Goal: Information Seeking & Learning: Learn about a topic

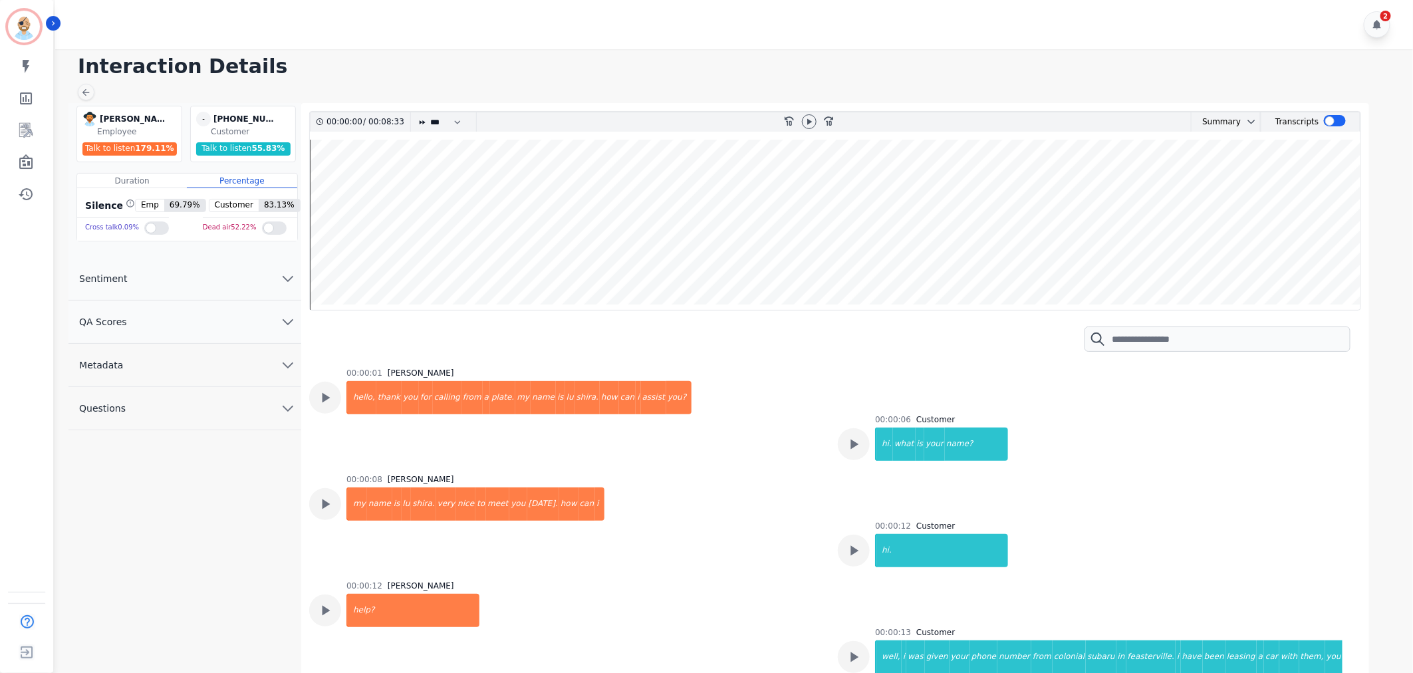
scroll to position [887, 0]
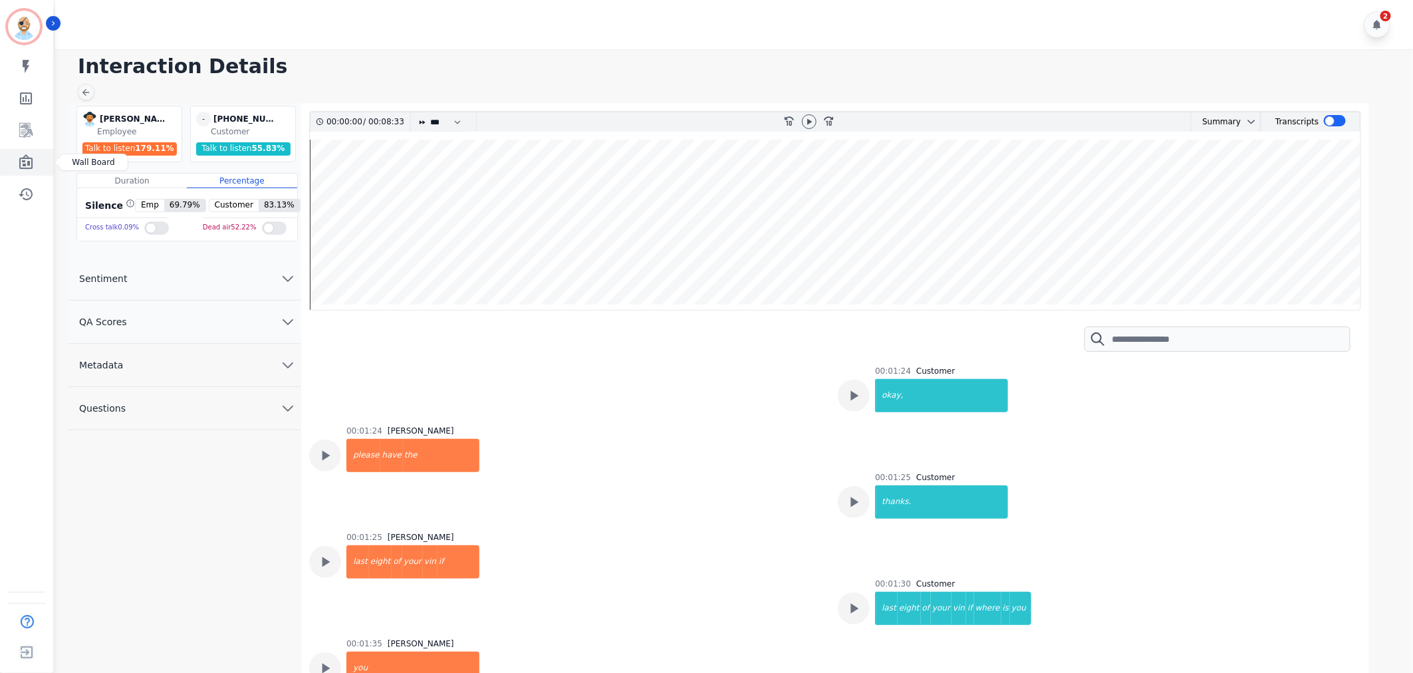
click at [27, 153] on link "Sidebar" at bounding box center [27, 162] width 51 height 27
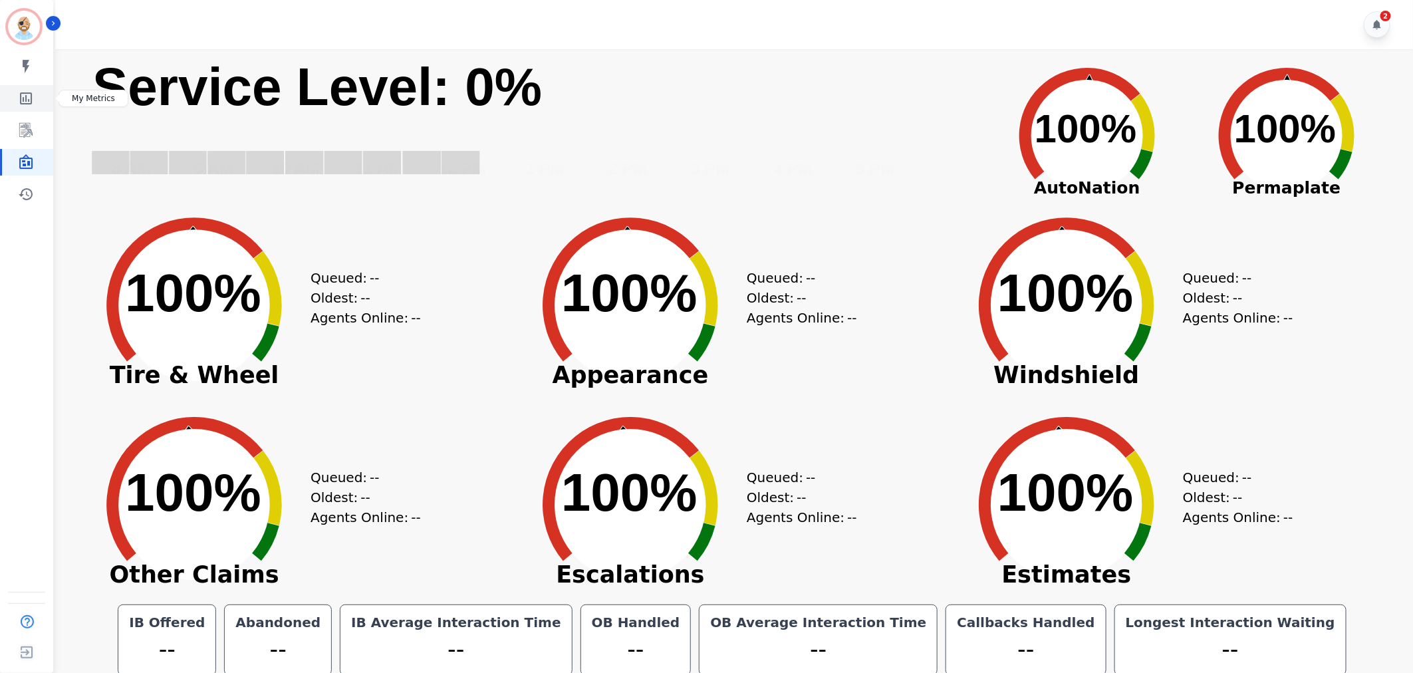
click at [29, 100] on icon "Sidebar" at bounding box center [26, 98] width 16 height 16
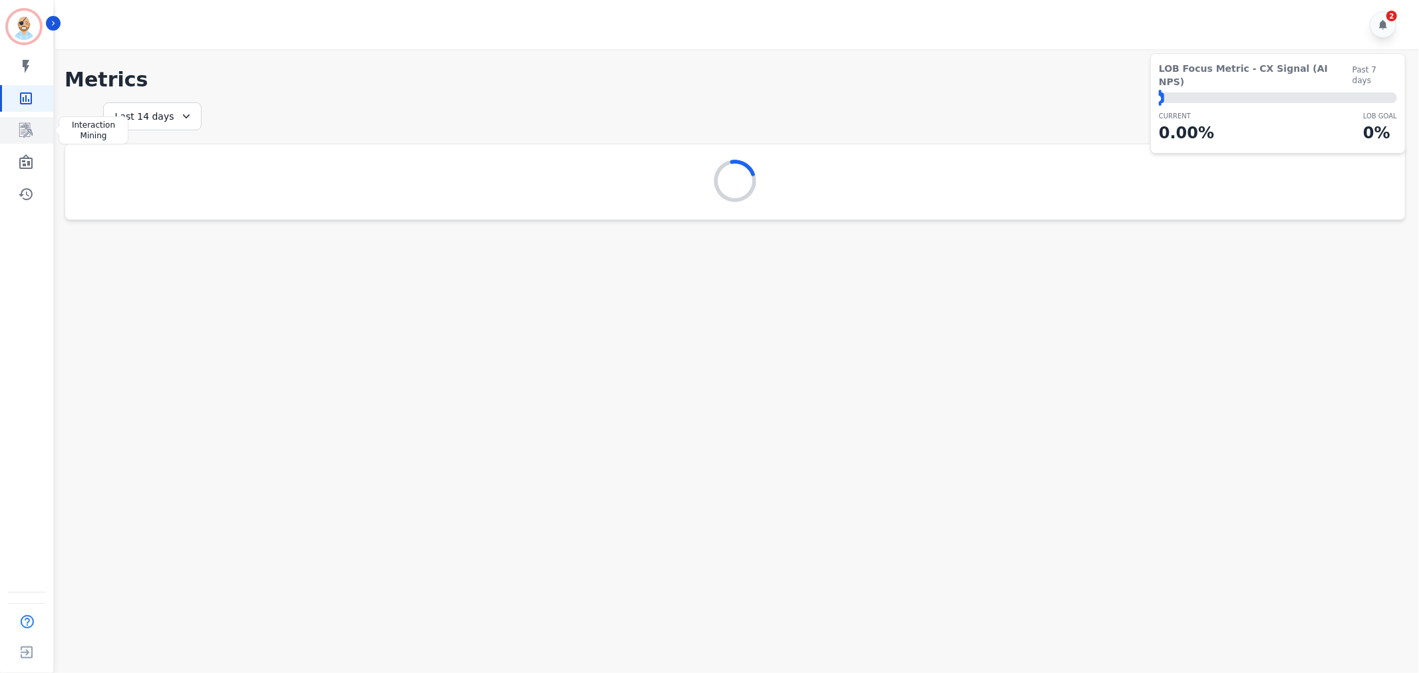
click at [29, 142] on link "Sidebar" at bounding box center [27, 130] width 51 height 27
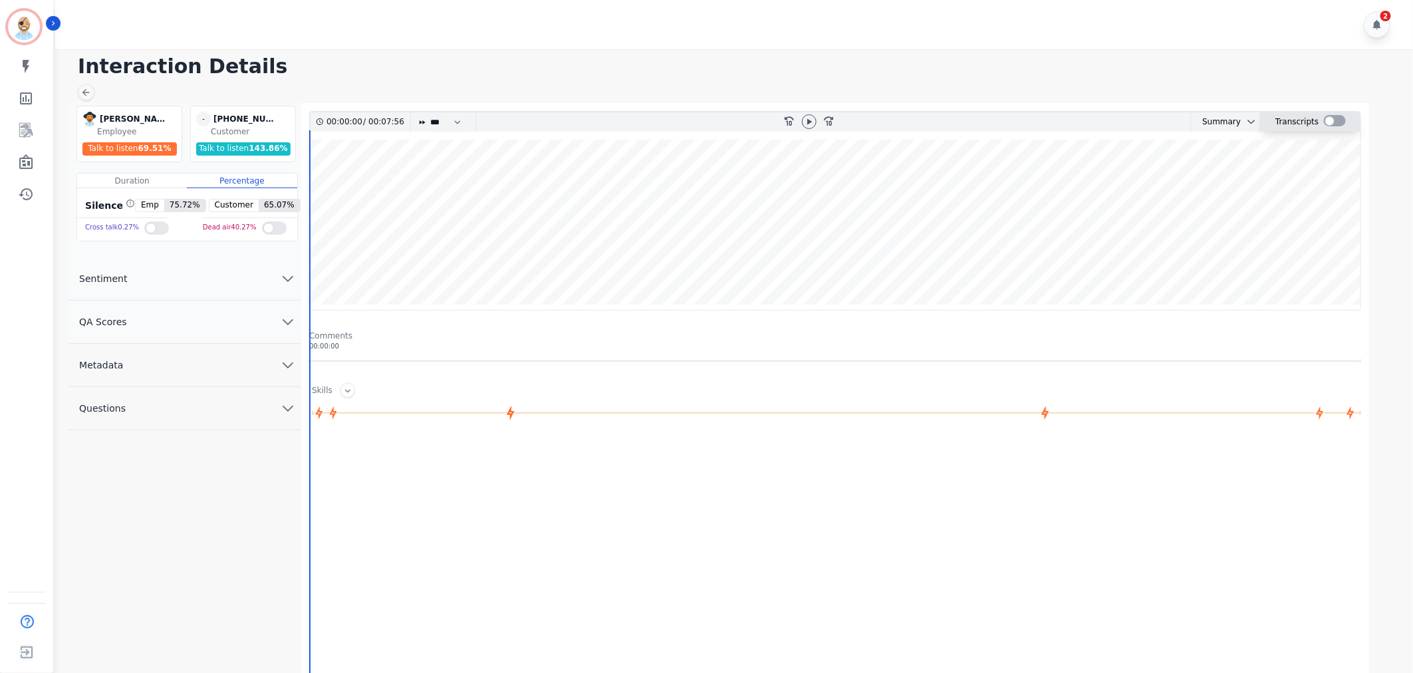
click at [1332, 122] on div at bounding box center [1335, 120] width 22 height 11
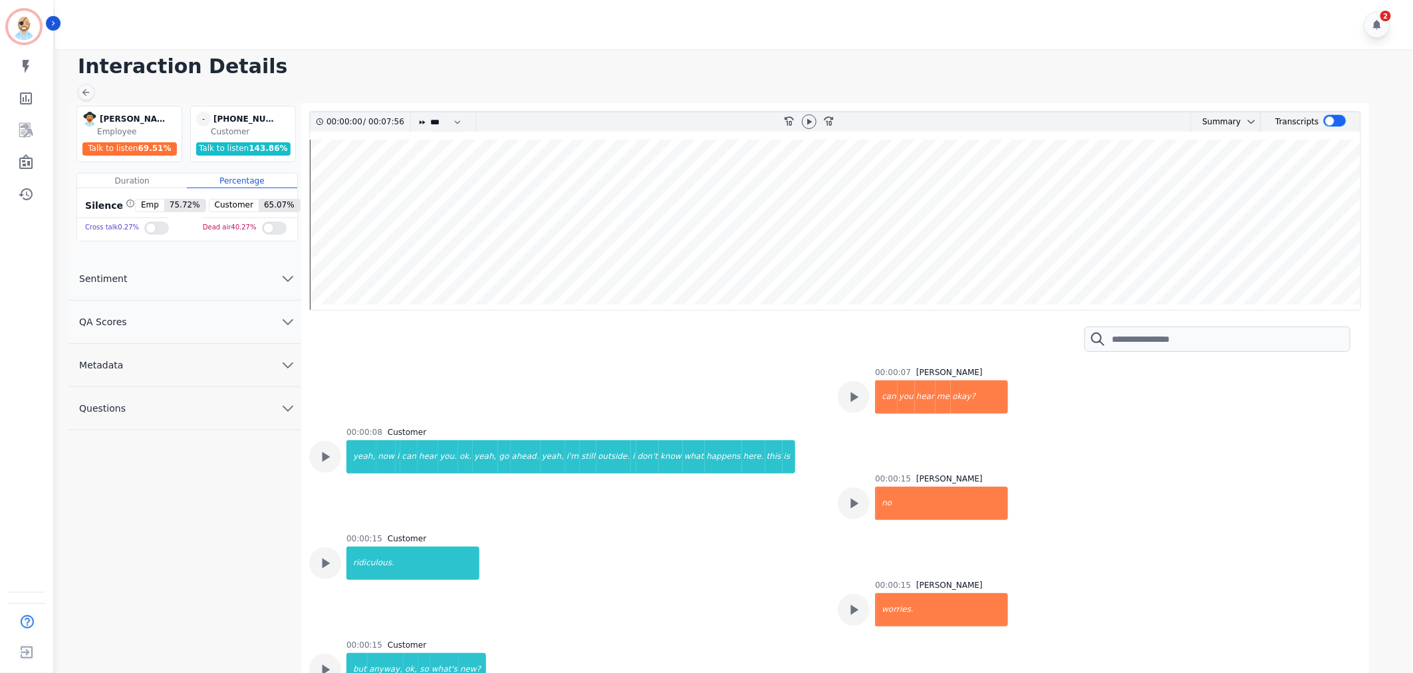
scroll to position [369, 0]
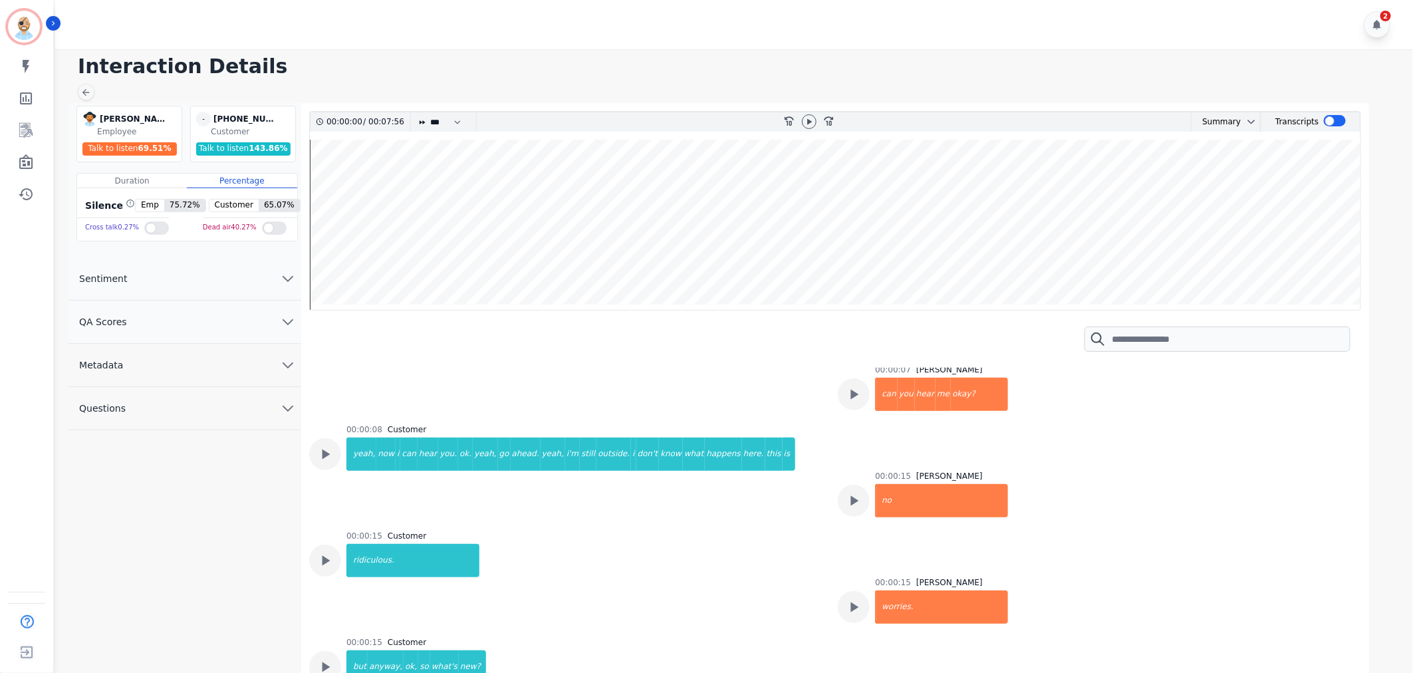
click at [769, 448] on div "00:00:08 Customer yeah, now i can hear you. ok. yeah, go ahead. yeah, i'm still…" at bounding box center [565, 469] width 513 height 90
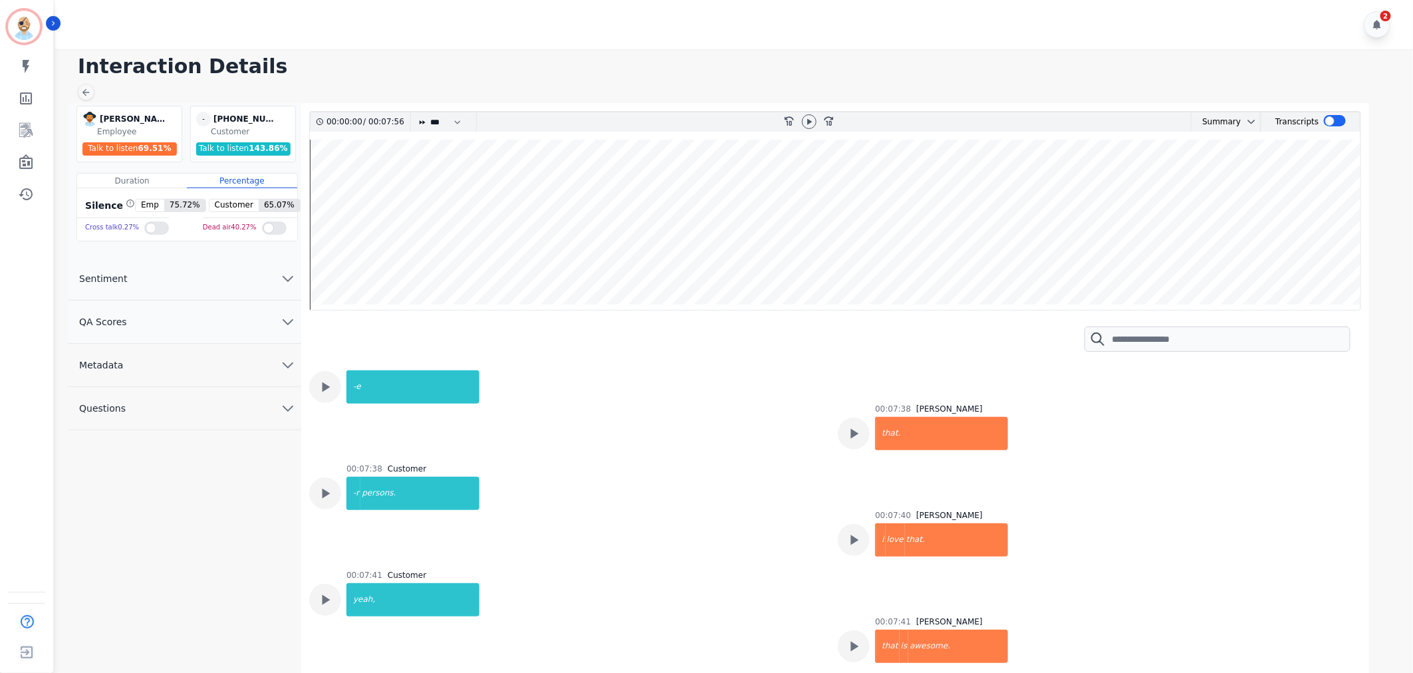
scroll to position [10663, 0]
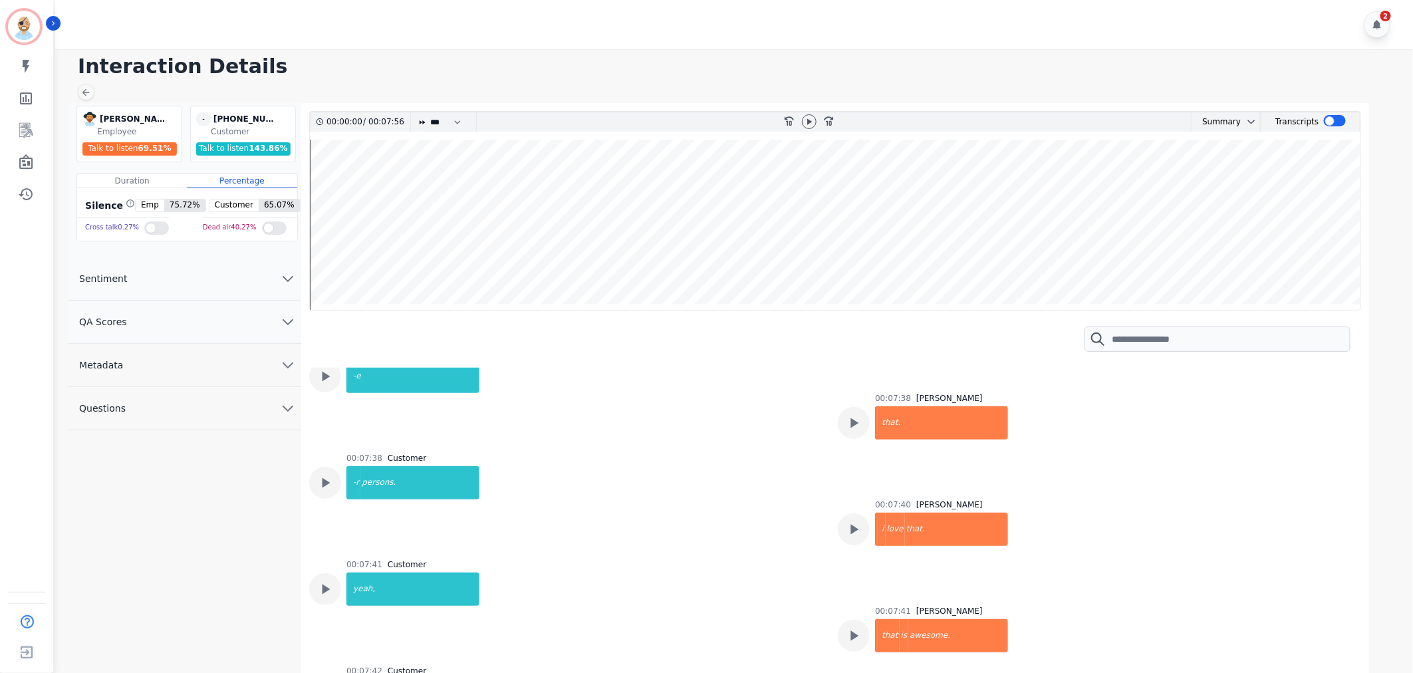
click at [622, 559] on div "00:07:41 Customer yeah," at bounding box center [565, 604] width 513 height 90
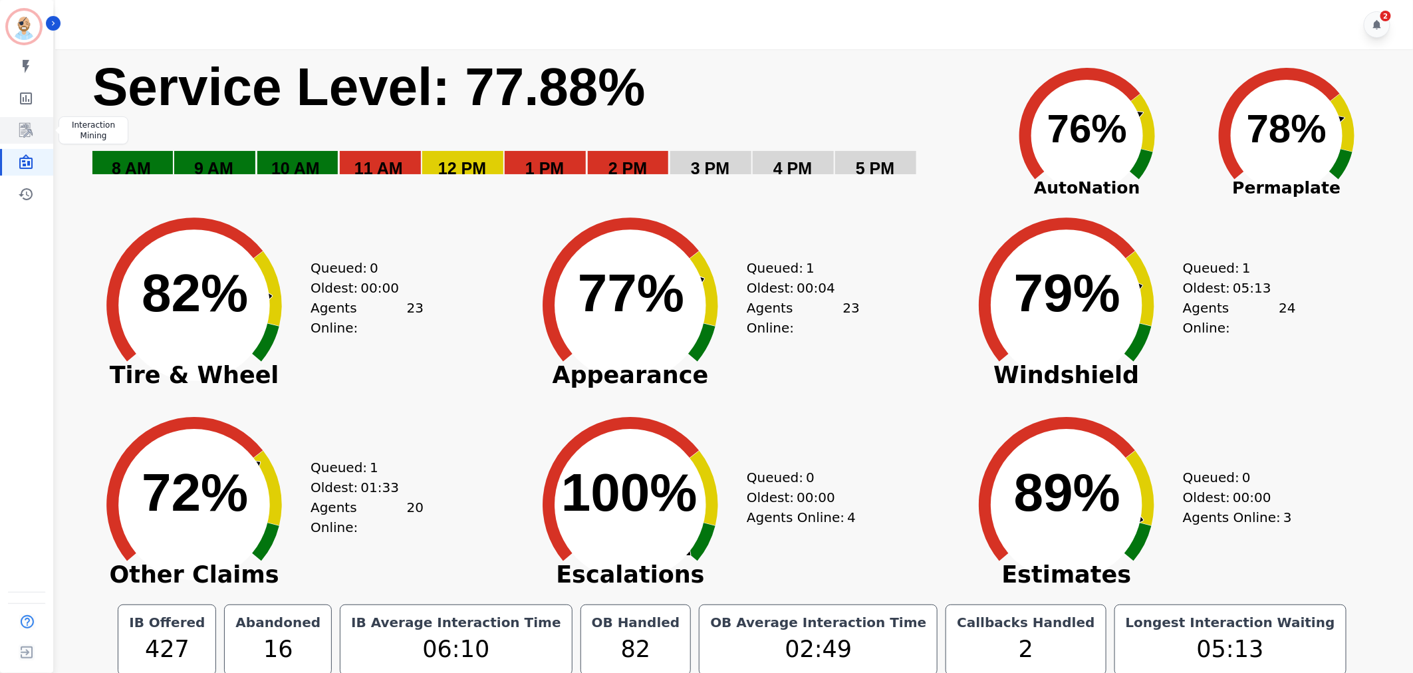
click at [25, 129] on icon "Sidebar" at bounding box center [26, 130] width 16 height 16
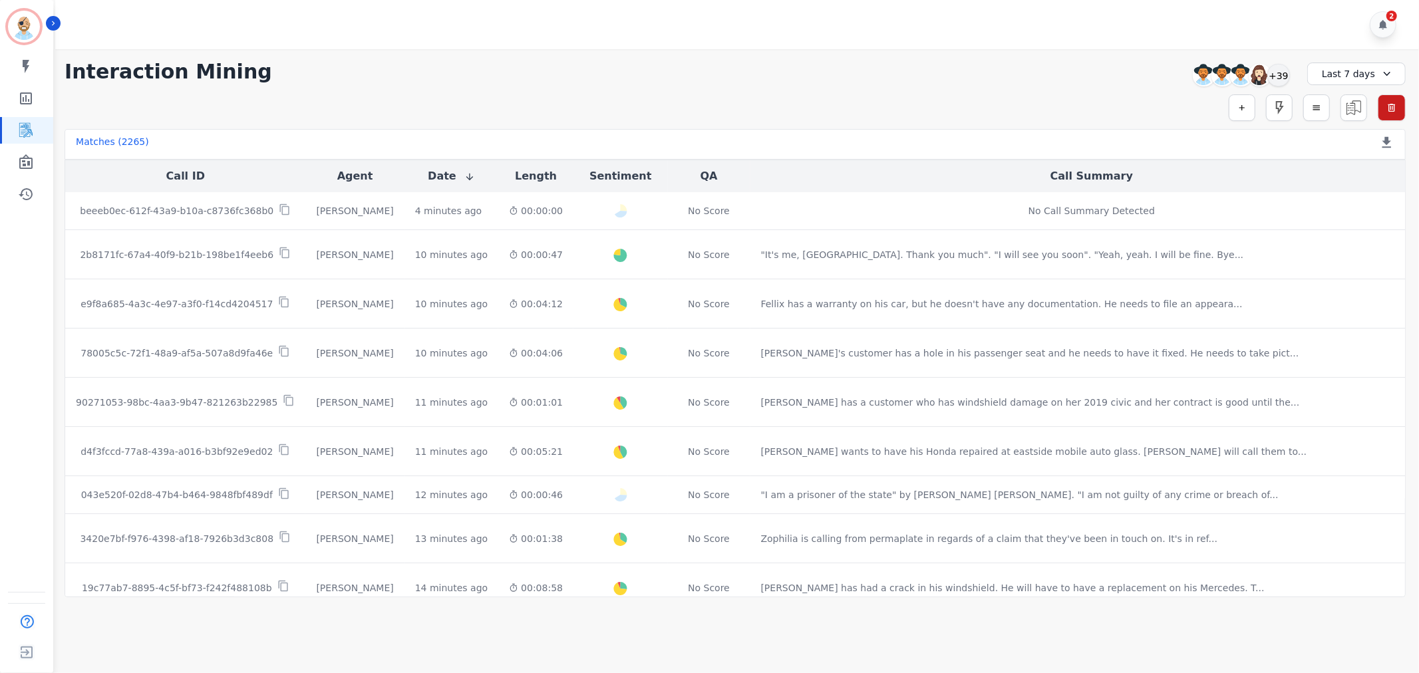
drag, startPoint x: 905, startPoint y: 90, endPoint x: 852, endPoint y: 67, distance: 57.5
click at [905, 90] on div "**********" at bounding box center [734, 323] width 1367 height 548
